Goal: Task Accomplishment & Management: Manage account settings

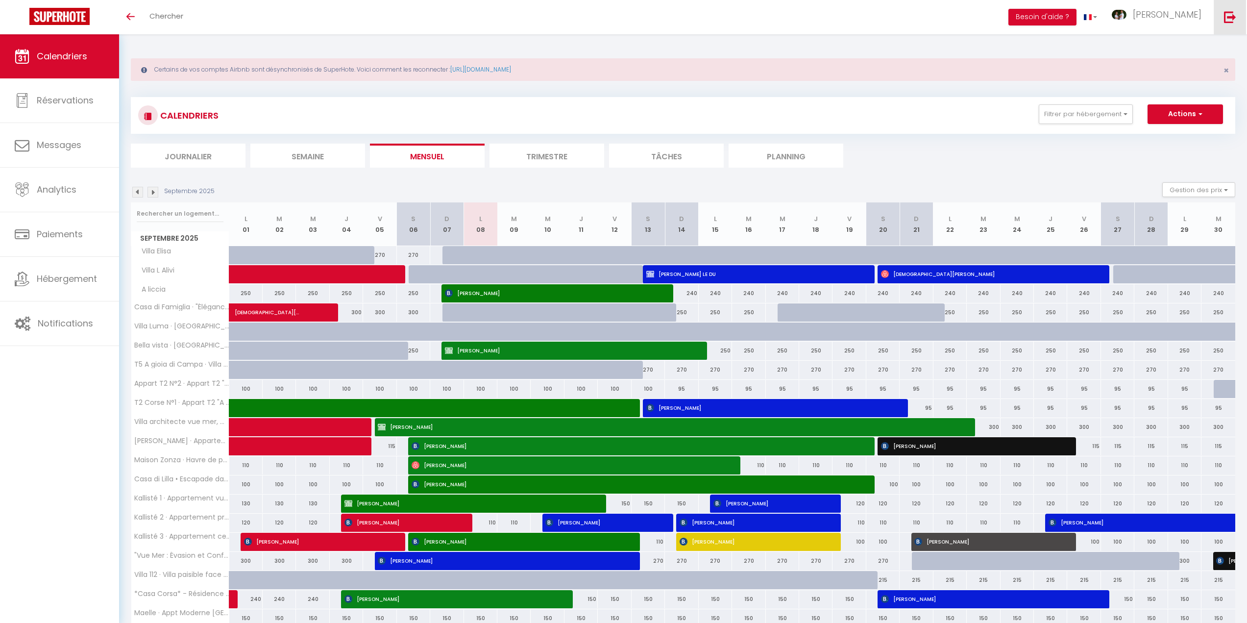
click at [1224, 13] on img at bounding box center [1230, 17] width 12 height 12
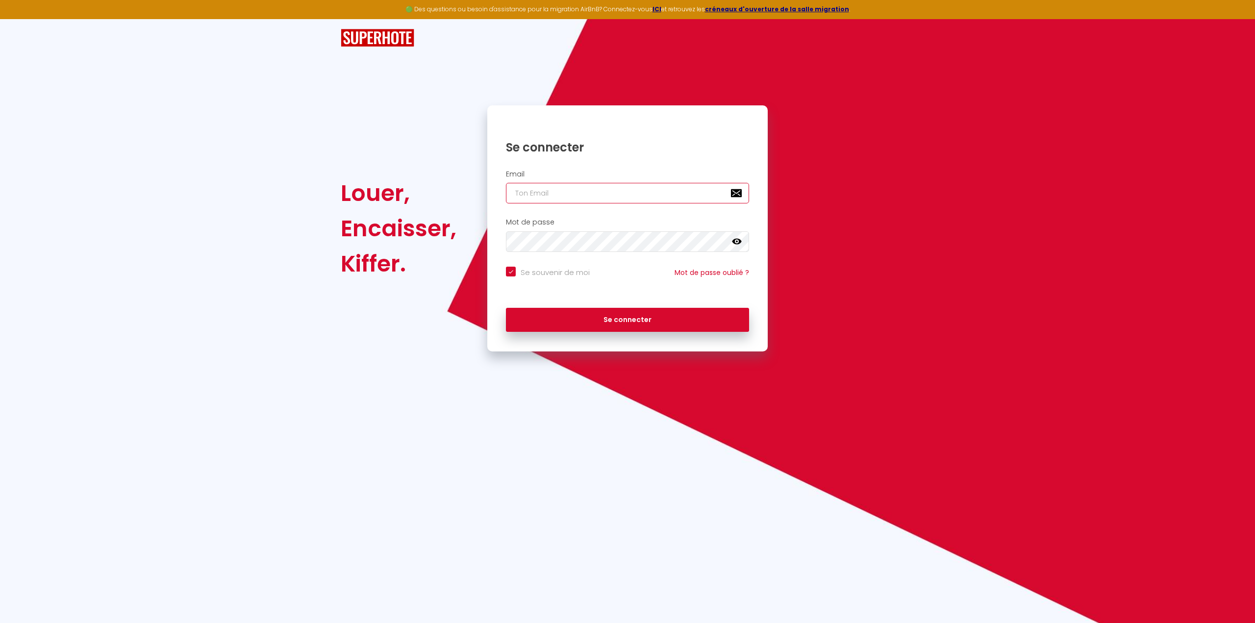
type input "[EMAIL_ADDRESS][DOMAIN_NAME]"
checkbox input "true"
click at [662, 191] on input "[EMAIL_ADDRESS][DOMAIN_NAME]" at bounding box center [627, 193] width 243 height 21
type input "[EMAIL_ADDRESS][DOMAIN_NAME]"
click at [607, 319] on button "Se connecter" at bounding box center [627, 320] width 243 height 25
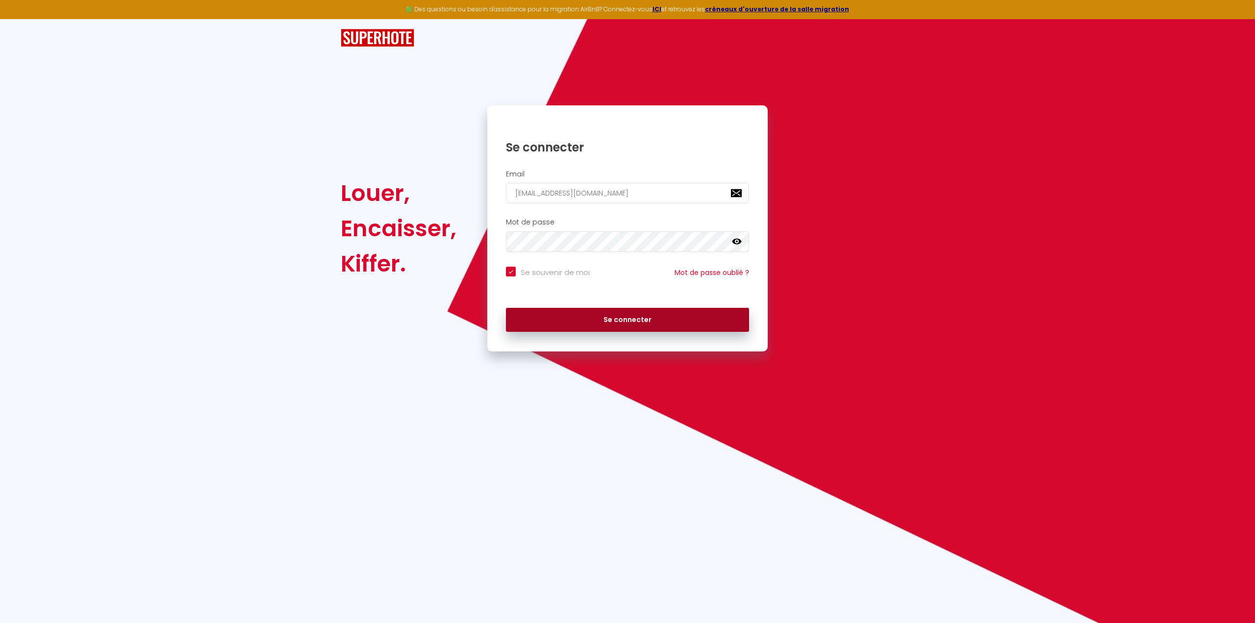
checkbox input "true"
